Goal: Task Accomplishment & Management: Use online tool/utility

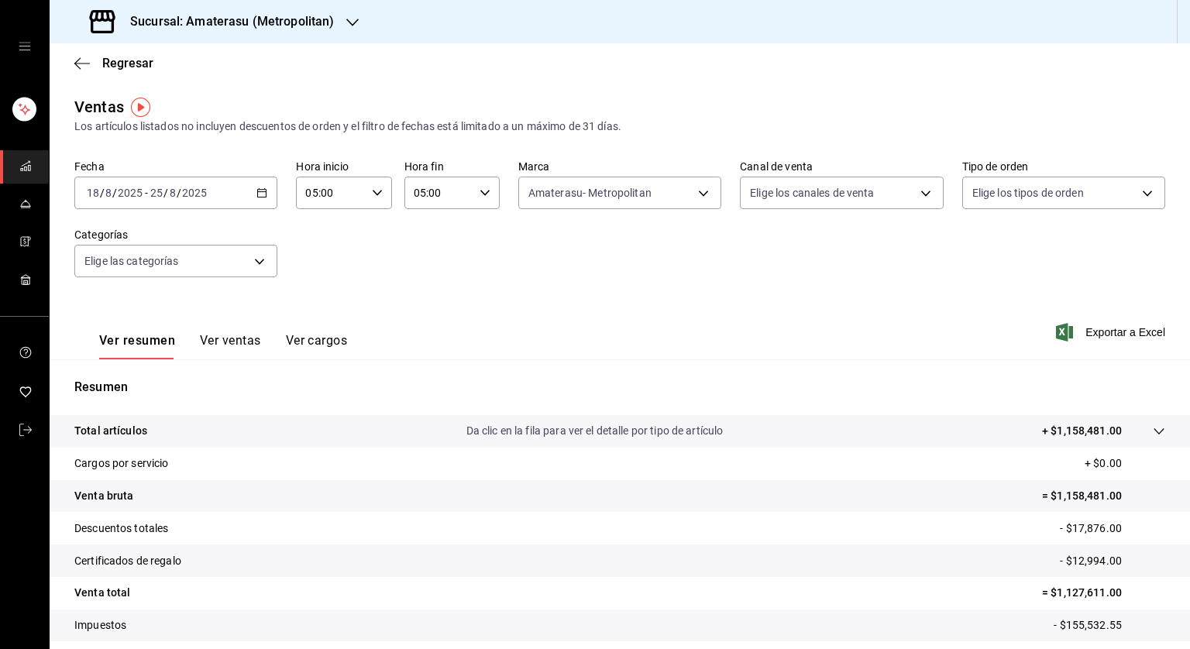
click at [546, 270] on div "Fecha [DATE] [DATE] - [DATE] [DATE] Hora inicio 05:00 Hora inicio Hora fin 05:0…" at bounding box center [619, 228] width 1091 height 136
click at [754, 335] on div "Ver resumen Ver ventas Ver cargos Exportar a Excel" at bounding box center [620, 328] width 1140 height 64
click at [1089, 77] on div "Regresar" at bounding box center [620, 63] width 1140 height 40
click at [989, 76] on div "Regresar" at bounding box center [620, 63] width 1140 height 40
drag, startPoint x: 718, startPoint y: 82, endPoint x: 1015, endPoint y: 103, distance: 297.4
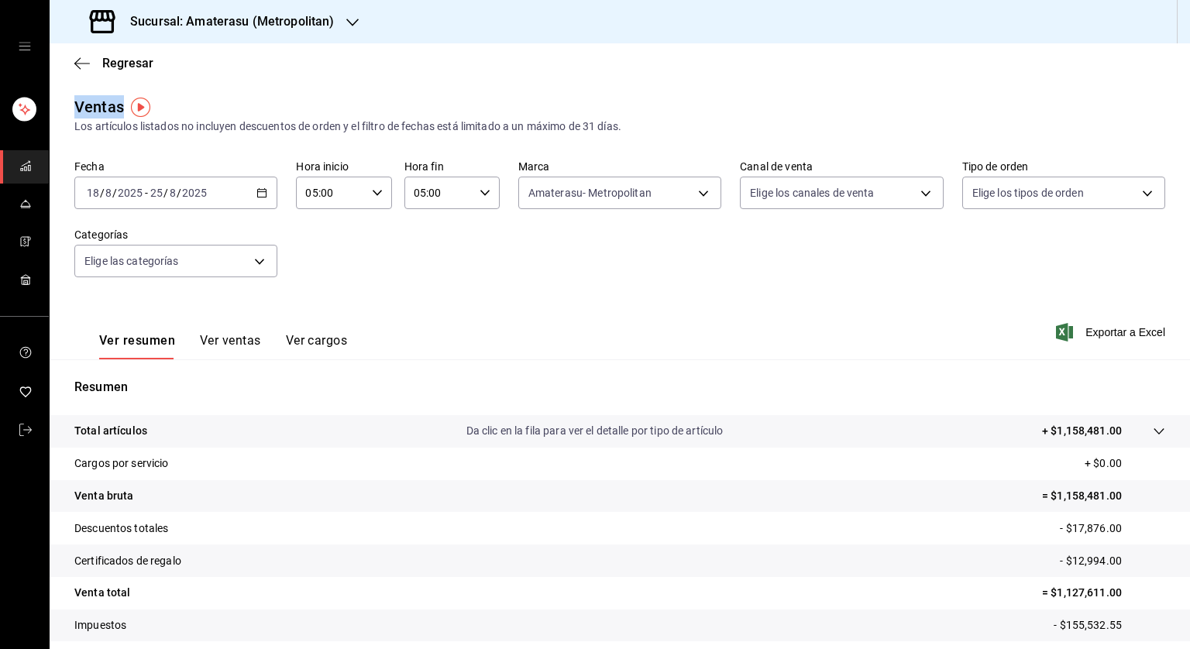
click at [1015, 103] on main "Regresar Ventas Los artículos listados no incluyen descuentos de orden y el fil…" at bounding box center [620, 392] width 1140 height 699
click at [985, 67] on div "Regresar" at bounding box center [620, 63] width 1140 height 40
click at [953, 74] on div "Regresar" at bounding box center [620, 63] width 1140 height 40
click at [598, 314] on div "Ver resumen Ver ventas Ver cargos Exportar a Excel" at bounding box center [620, 328] width 1140 height 64
click at [1077, 338] on span "Exportar a Excel" at bounding box center [1112, 332] width 106 height 19
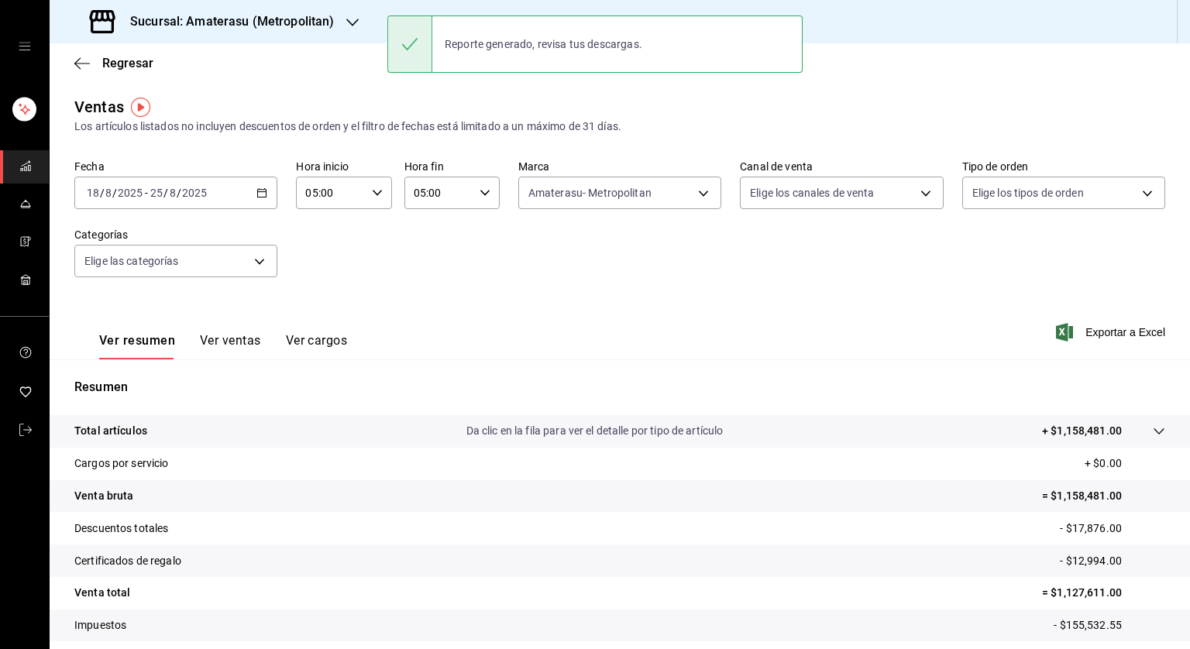
click at [719, 93] on main "Regresar Ventas Los artículos listados no incluyen descuentos de orden y el fil…" at bounding box center [620, 392] width 1140 height 699
